Goal: Navigation & Orientation: Find specific page/section

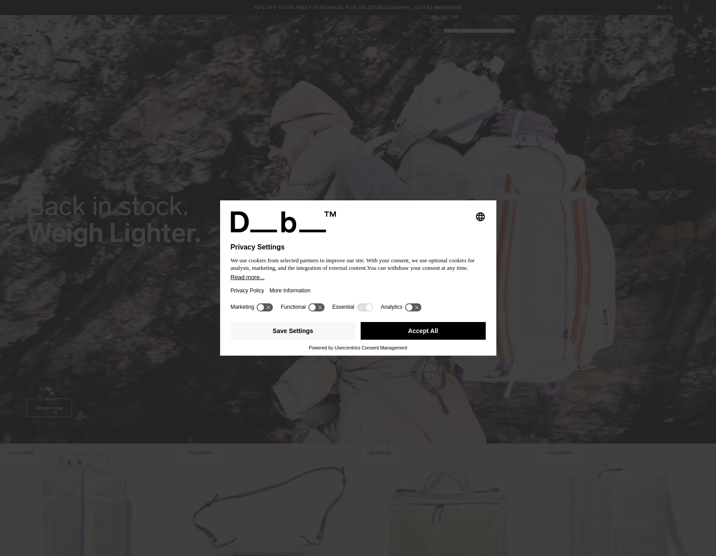
click at [418, 330] on button "Accept All" at bounding box center [423, 331] width 125 height 18
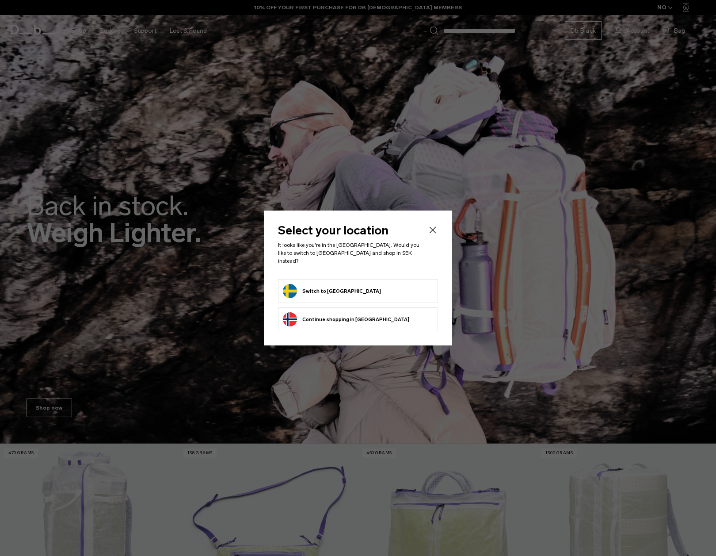
click at [347, 285] on form "Switch to Sweden" at bounding box center [358, 291] width 150 height 14
click at [294, 284] on button "Switch to Sweden" at bounding box center [332, 291] width 98 height 14
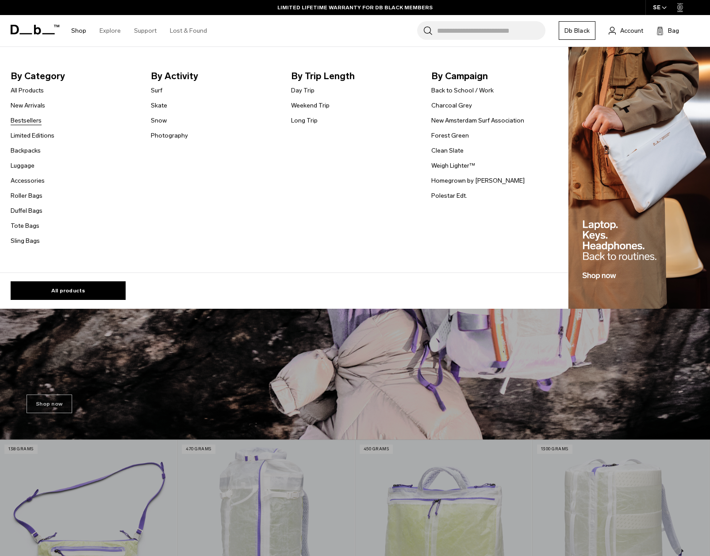
click at [29, 119] on link "Bestsellers" at bounding box center [26, 120] width 31 height 9
